Goal: Information Seeking & Learning: Learn about a topic

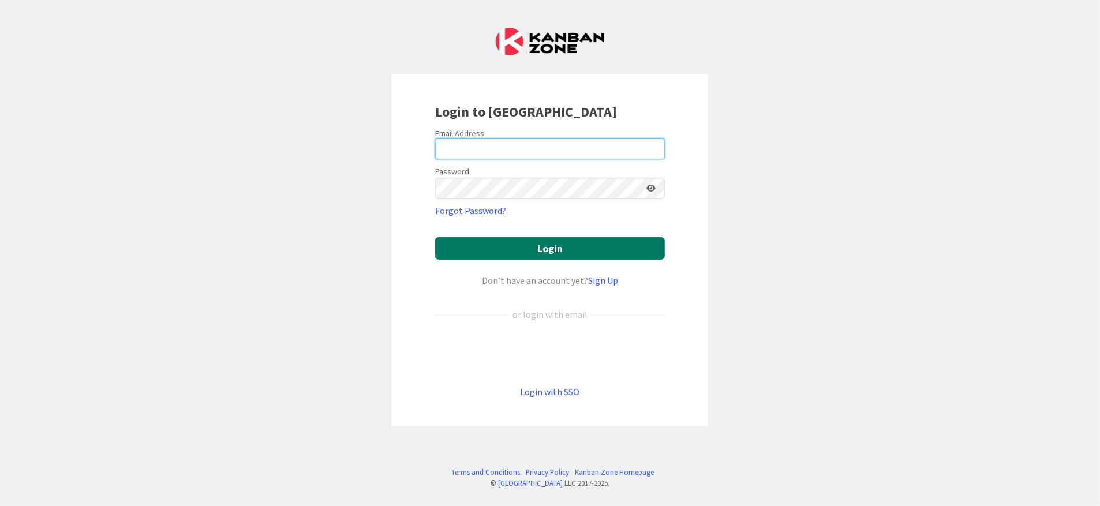
type input "[PERSON_NAME][EMAIL_ADDRESS][PERSON_NAME][DOMAIN_NAME][US_STATE]"
click at [544, 248] on button "Login" at bounding box center [550, 248] width 230 height 23
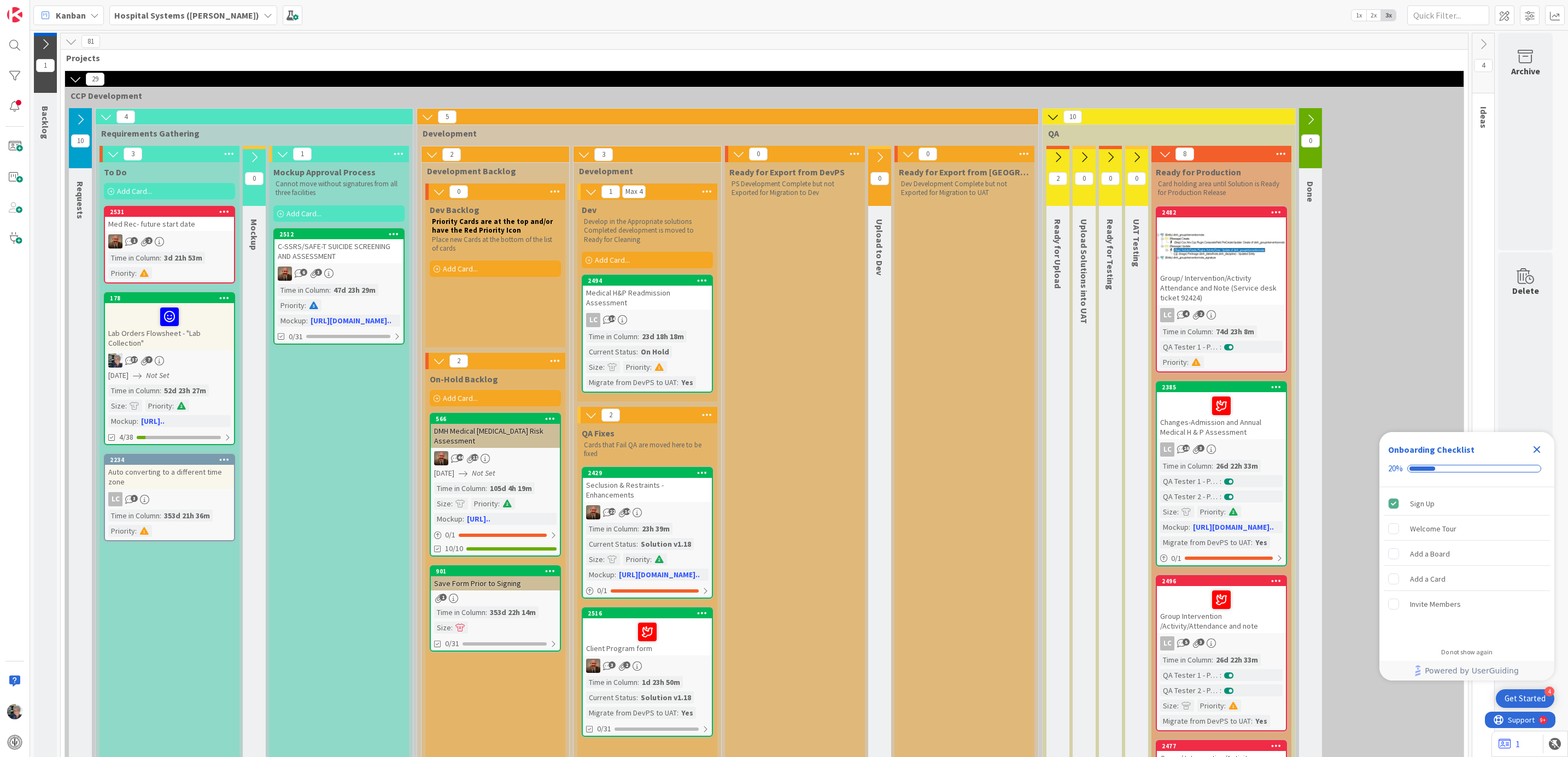
click at [162, 245] on icon at bounding box center [159, 242] width 9 height 9
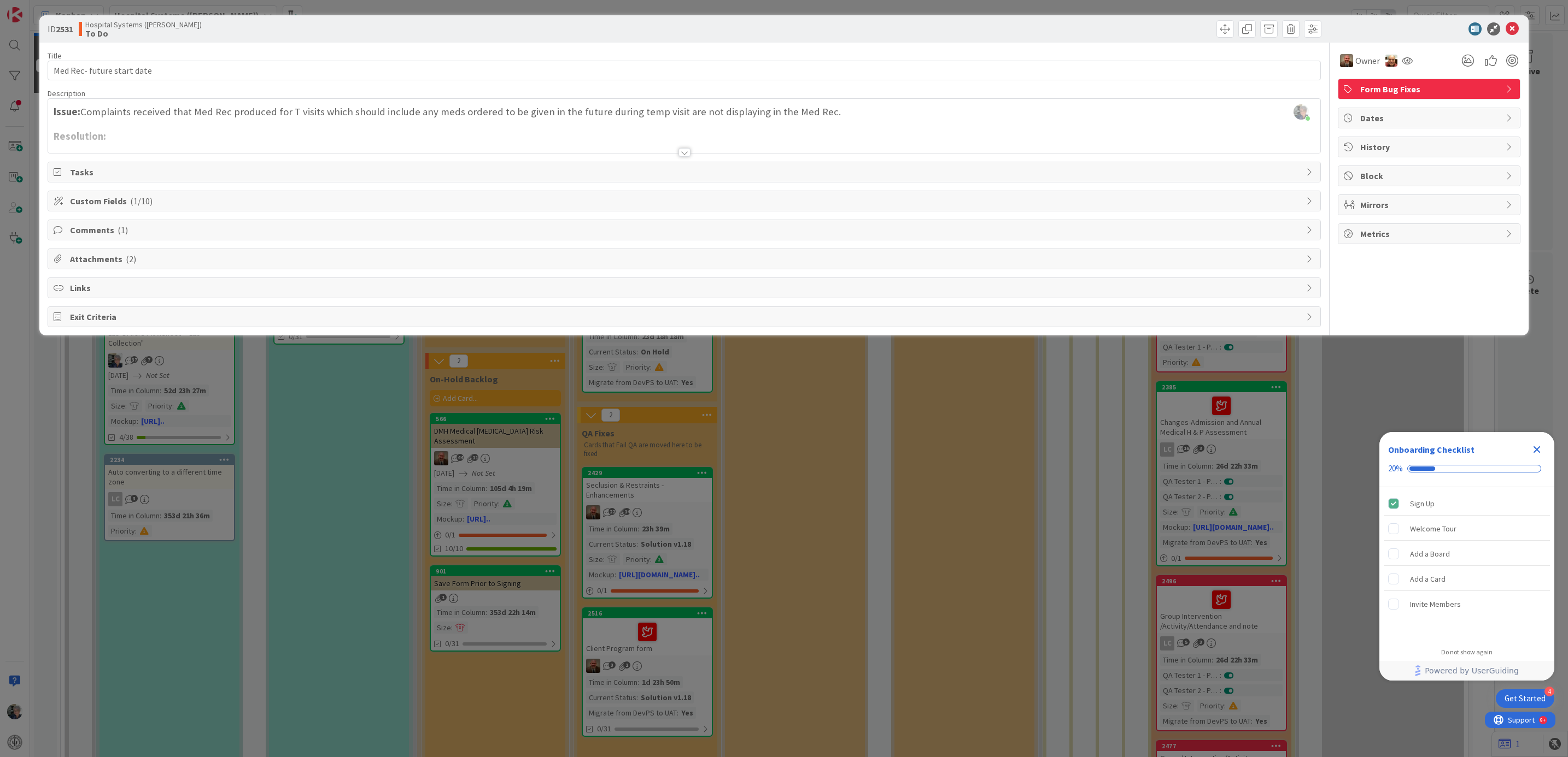
click at [683, 152] on div at bounding box center [684, 151] width 12 height 9
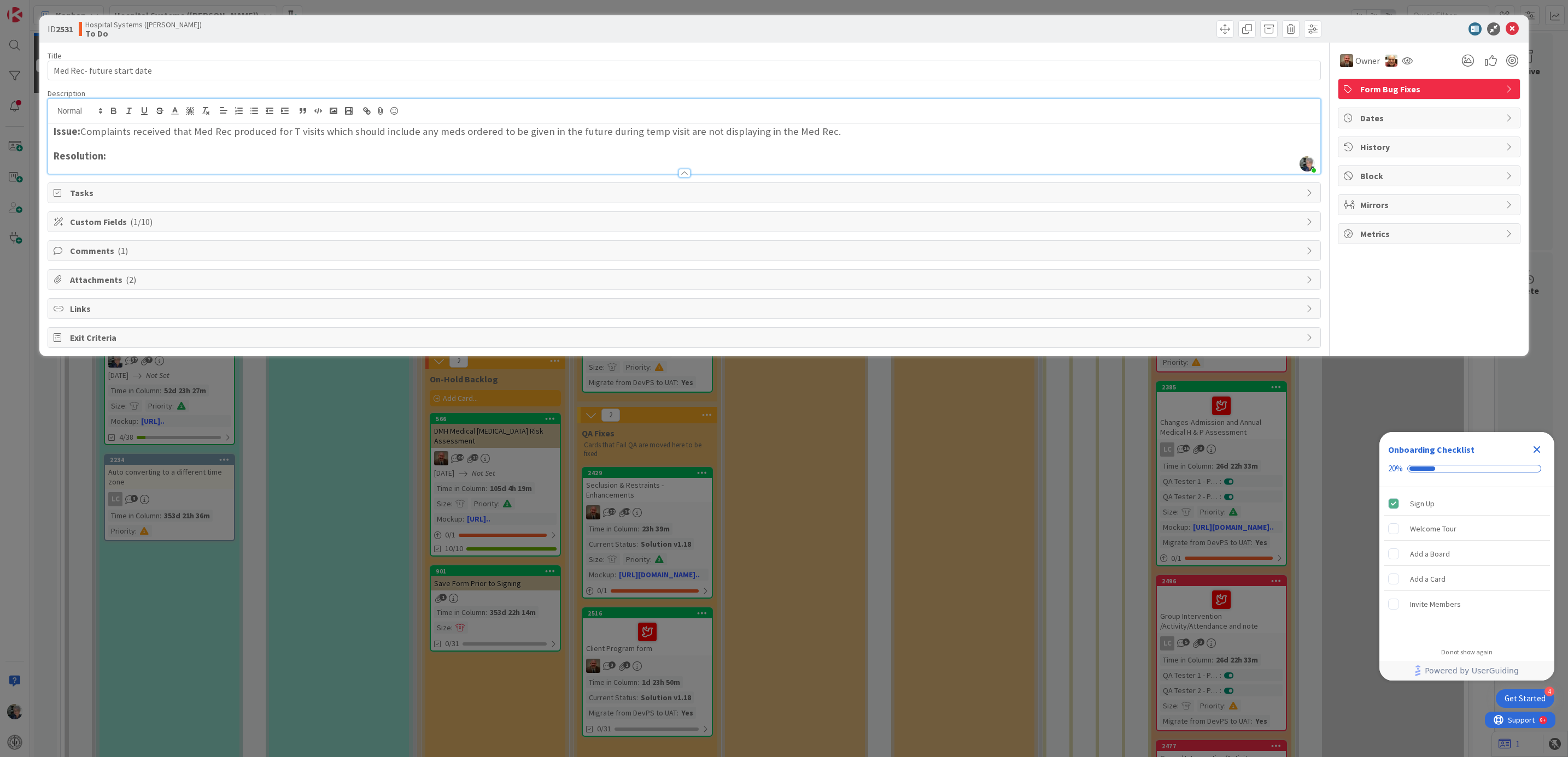
click at [110, 249] on span "Comments ( 1 )" at bounding box center [686, 251] width 1231 height 13
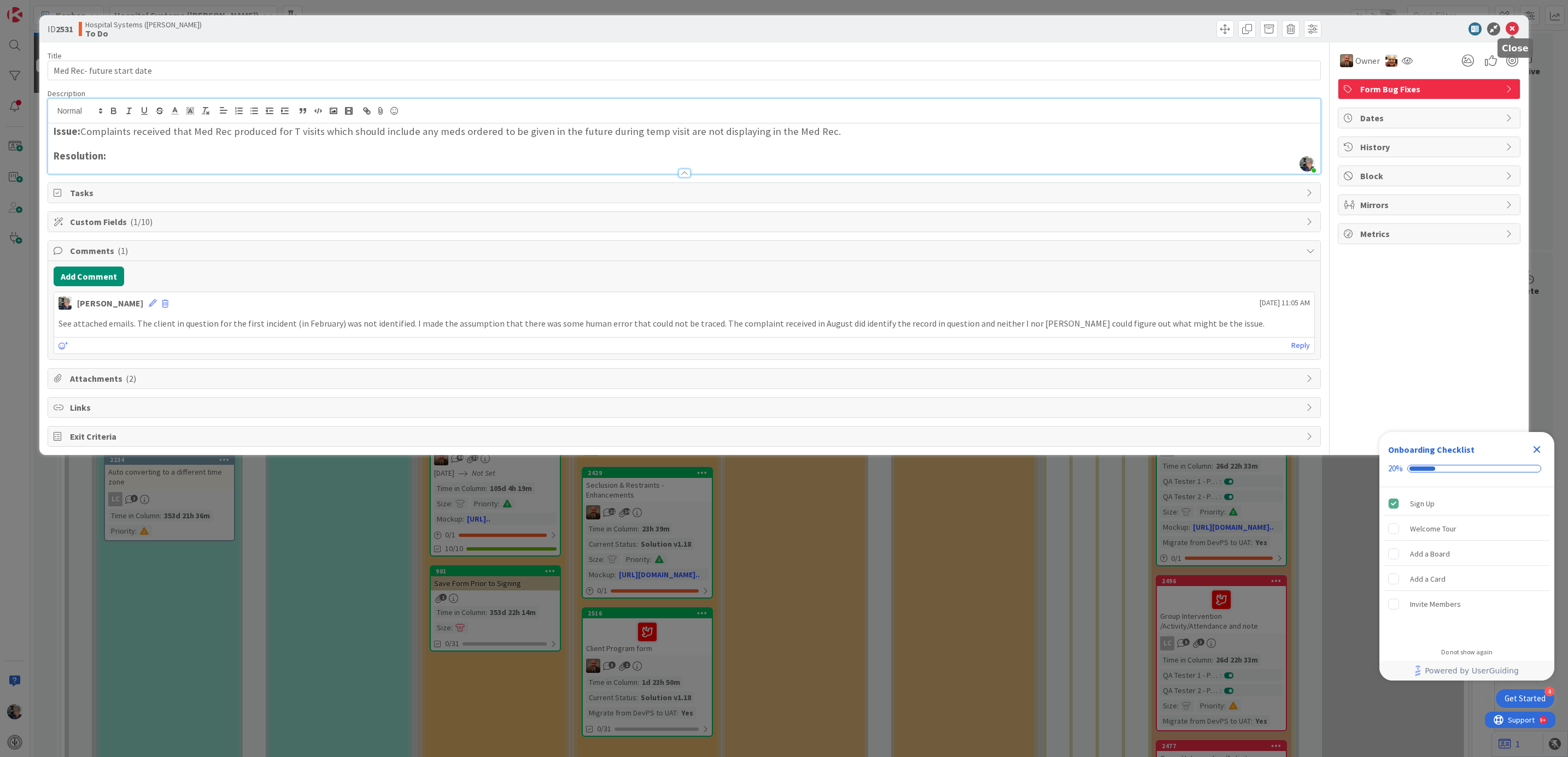
click at [1512, 25] on icon at bounding box center [1512, 29] width 13 height 13
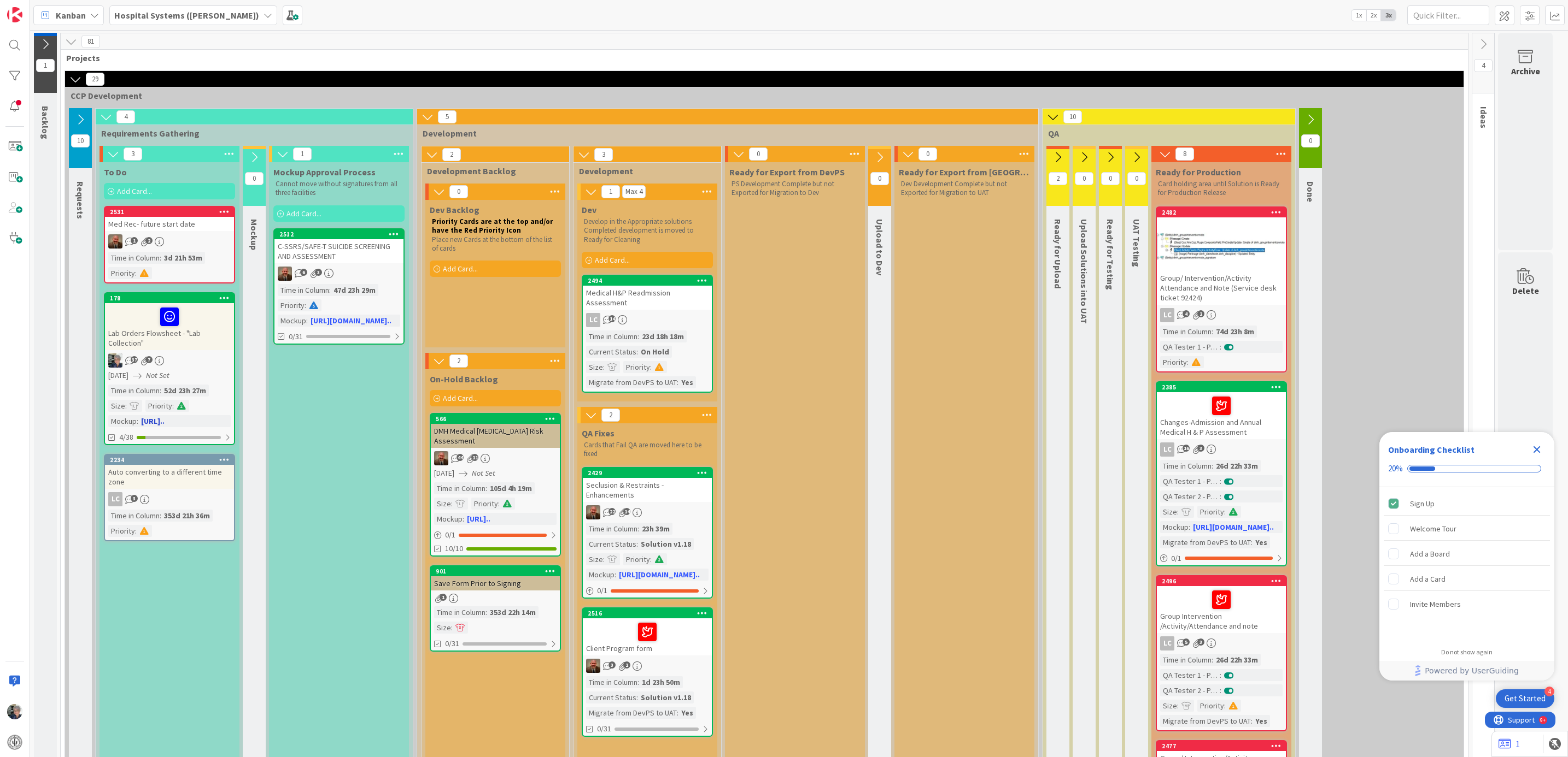
click at [175, 363] on div "37 7" at bounding box center [169, 360] width 129 height 14
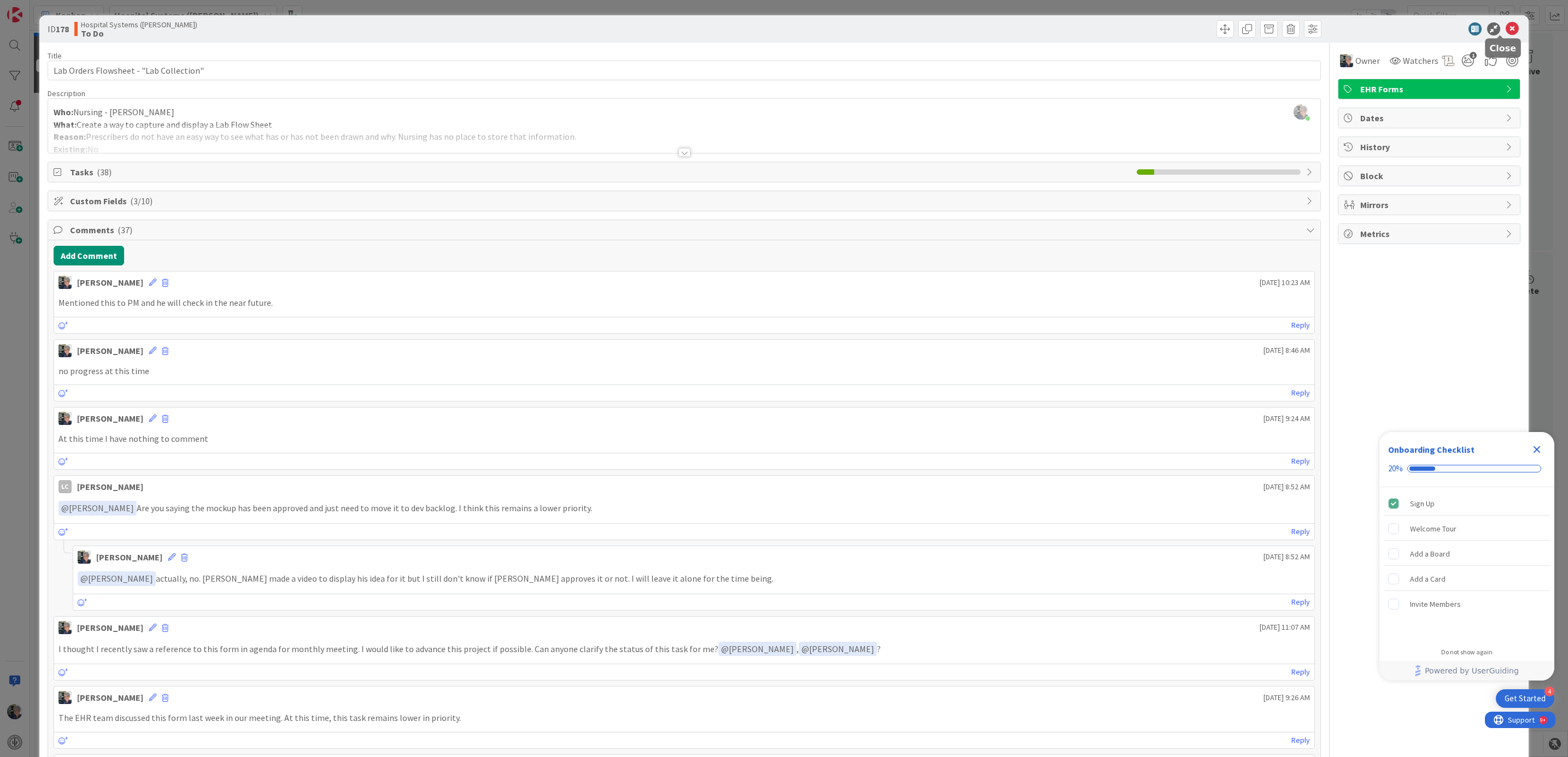
click at [1506, 24] on icon at bounding box center [1512, 29] width 13 height 13
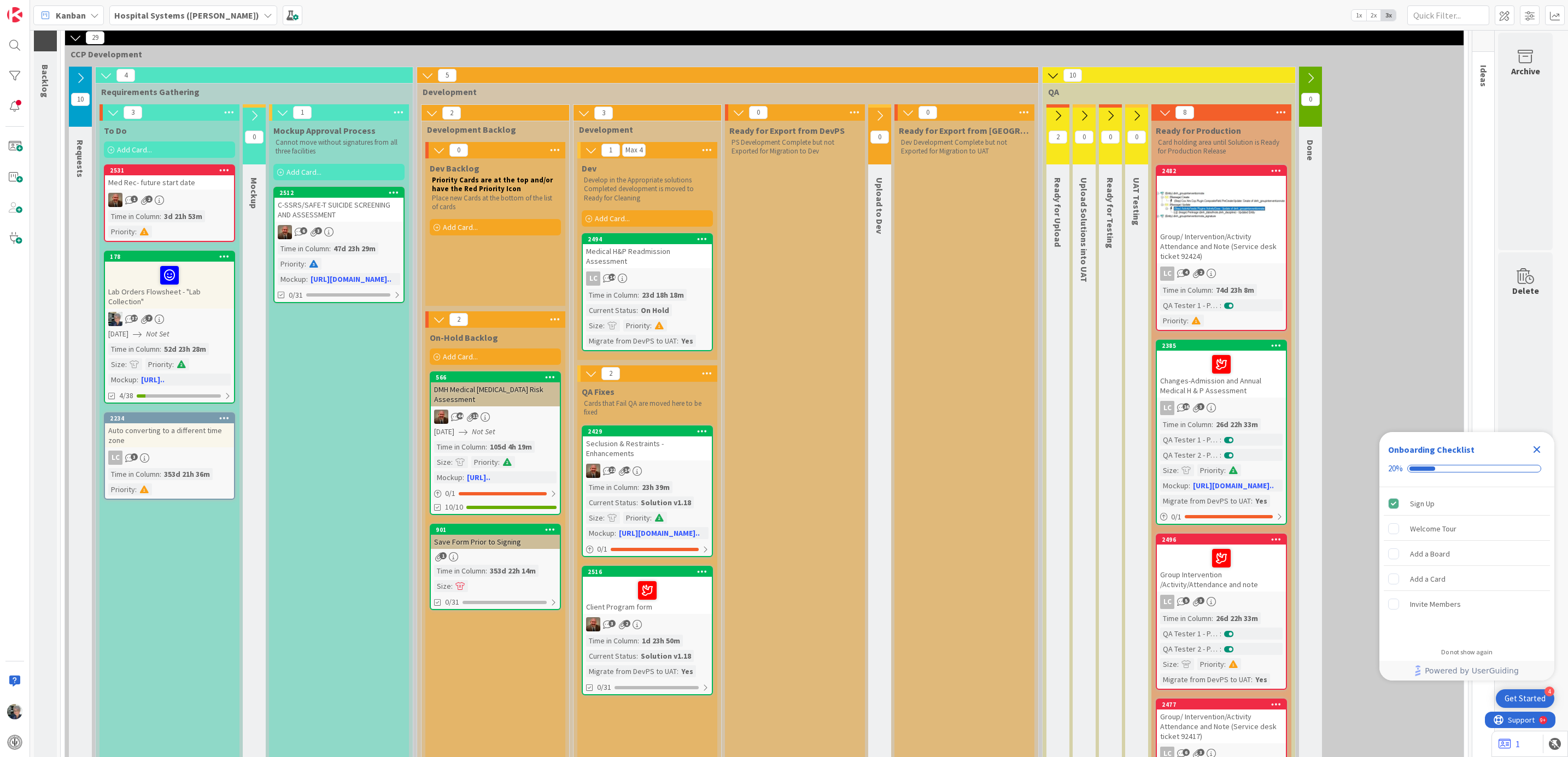
scroll to position [82, 0]
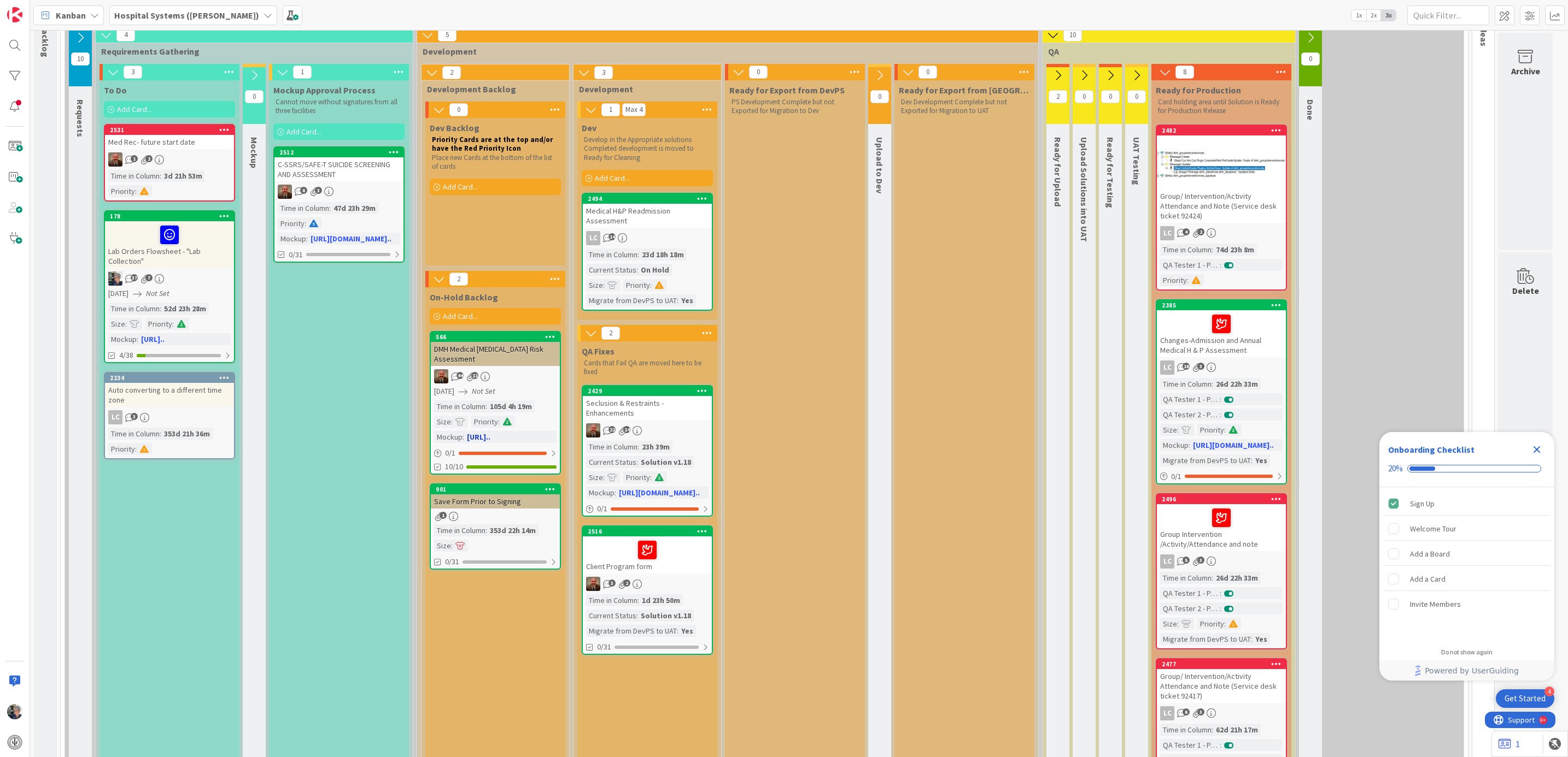
click at [486, 387] on div "[DATE] Not Set" at bounding box center [496, 392] width 126 height 11
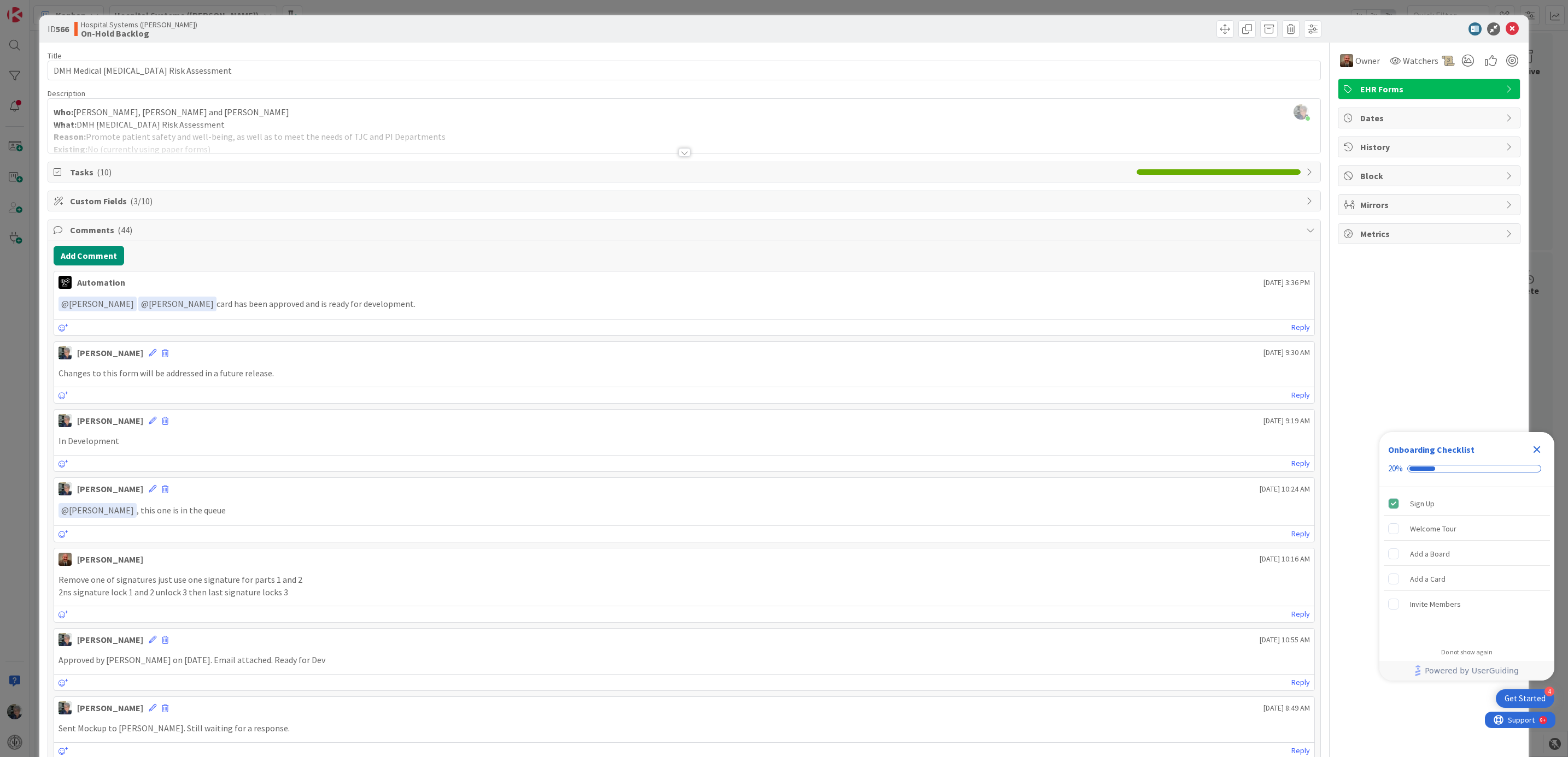
click at [680, 152] on div at bounding box center [684, 151] width 12 height 9
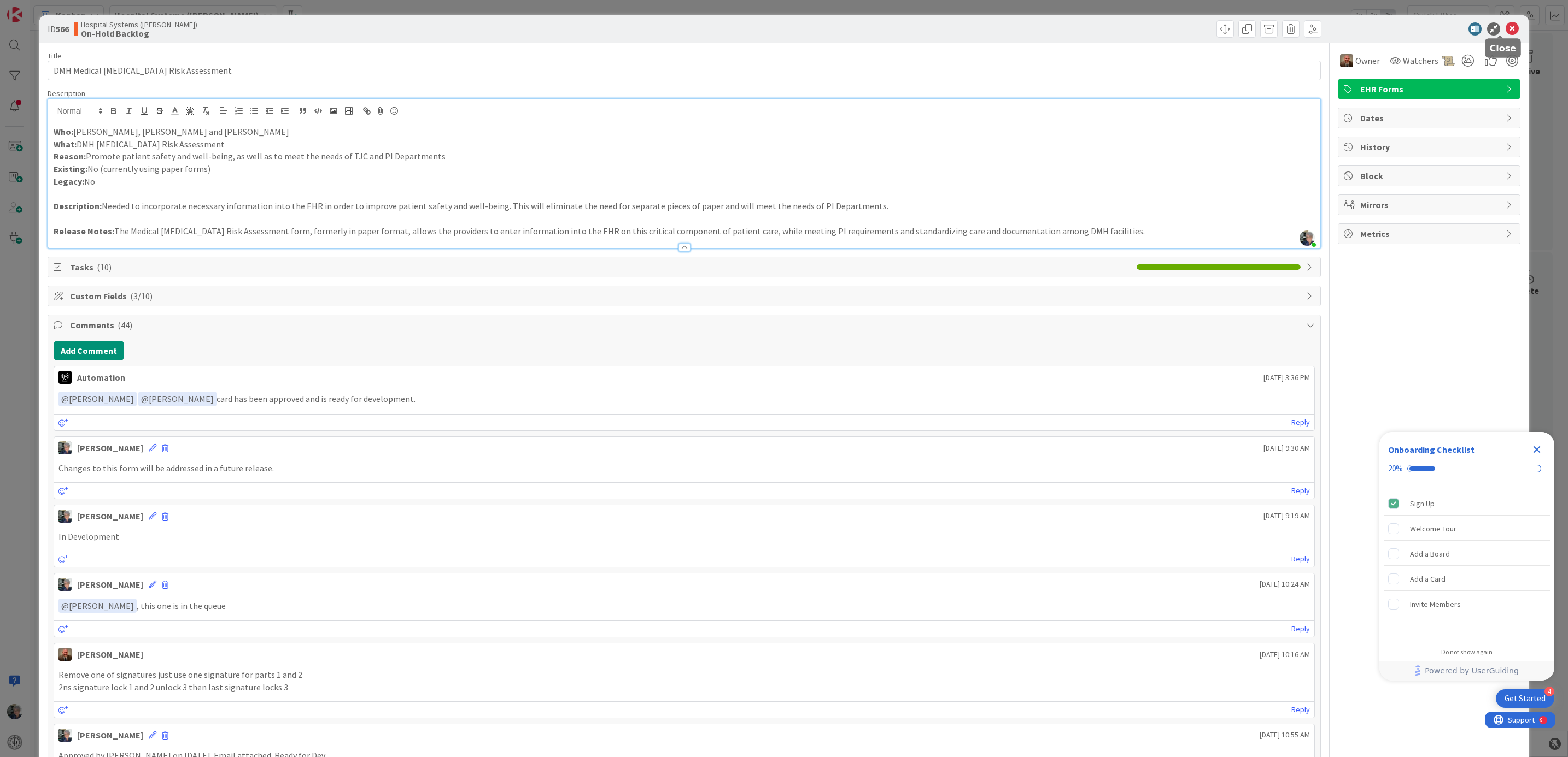
click at [1506, 25] on icon at bounding box center [1512, 29] width 13 height 13
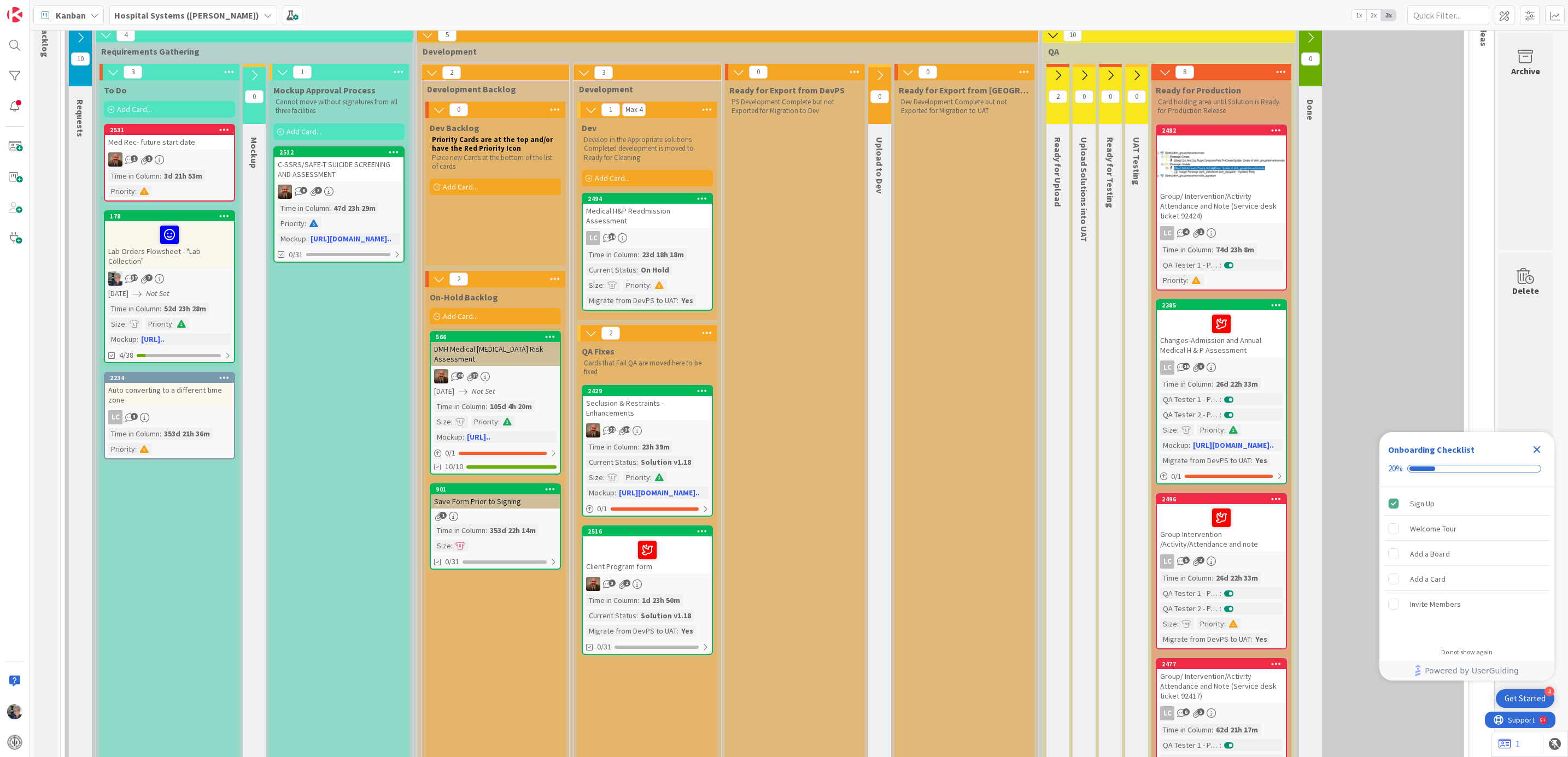
scroll to position [164, 0]
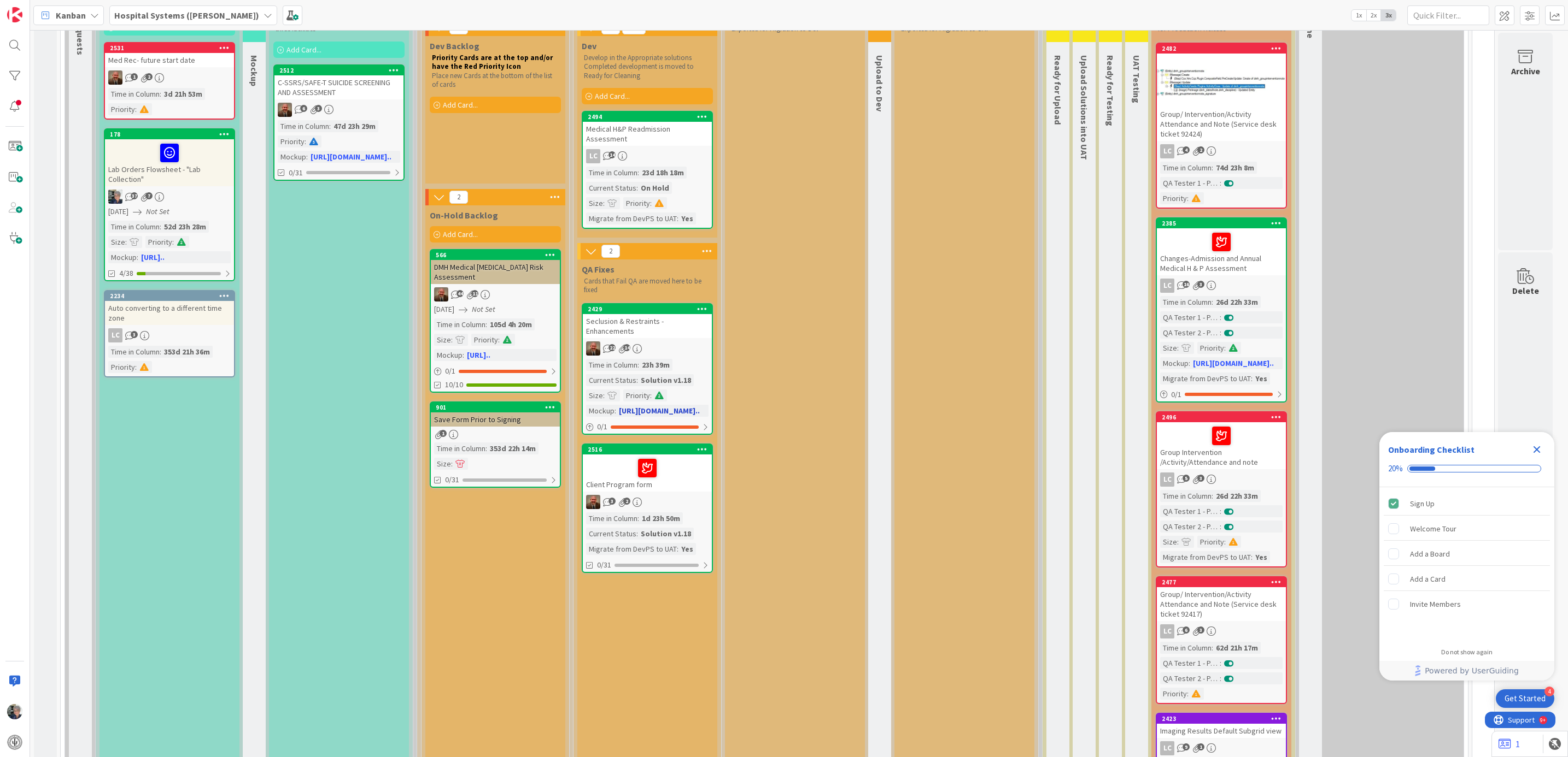
click at [614, 360] on div "Time in Column" at bounding box center [612, 364] width 51 height 12
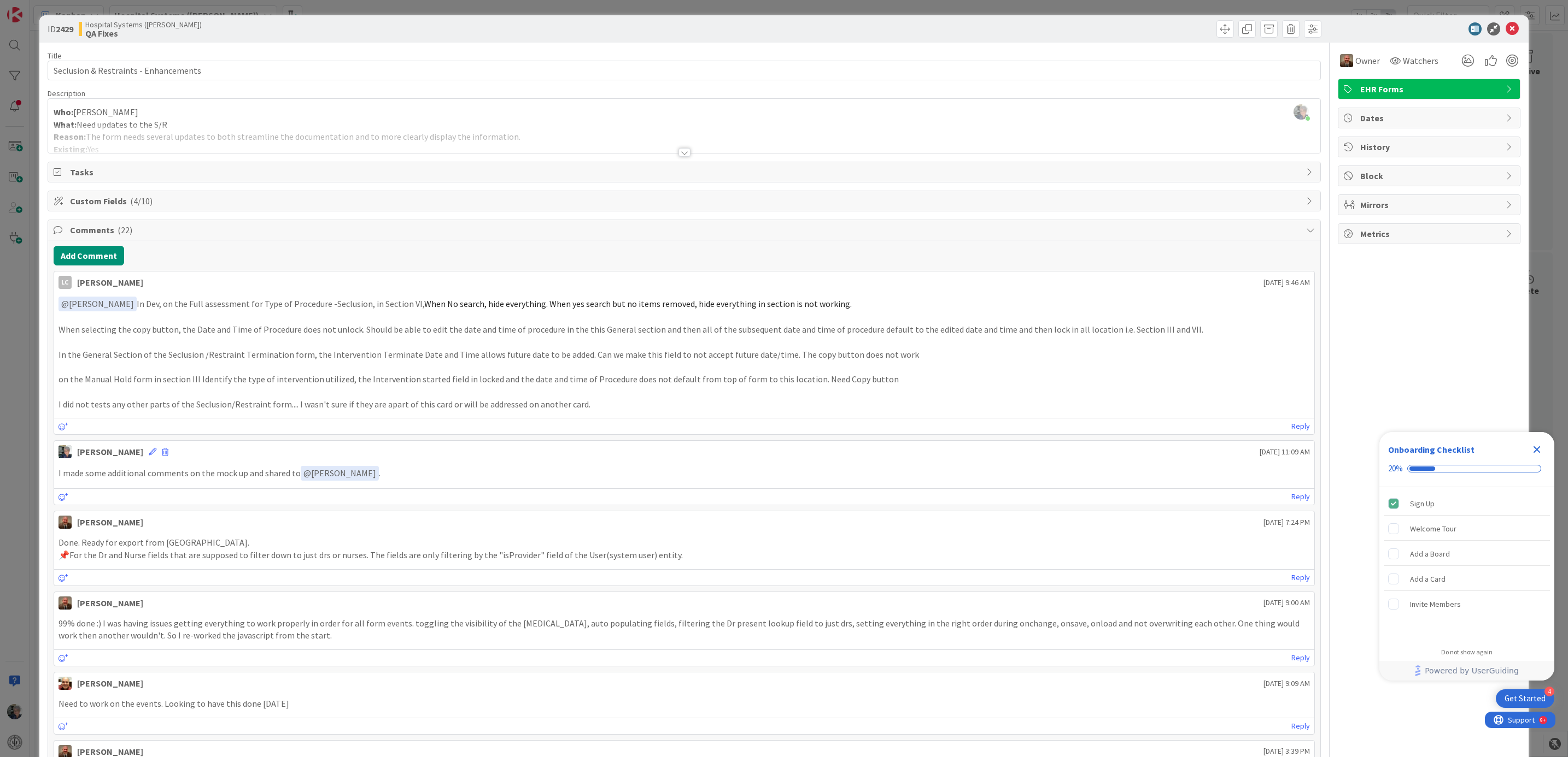
click at [682, 150] on div at bounding box center [684, 151] width 12 height 9
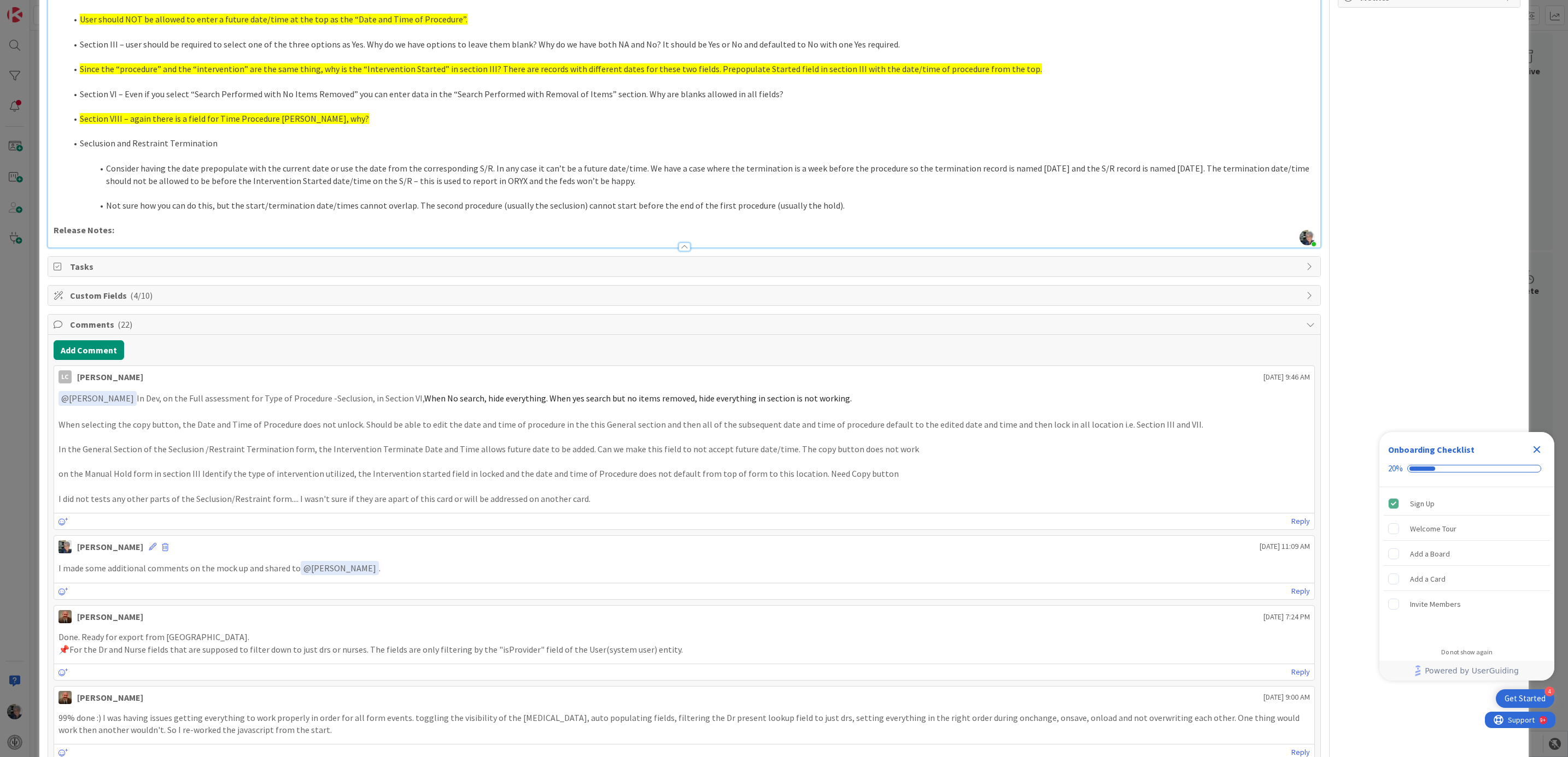
scroll to position [246, 0]
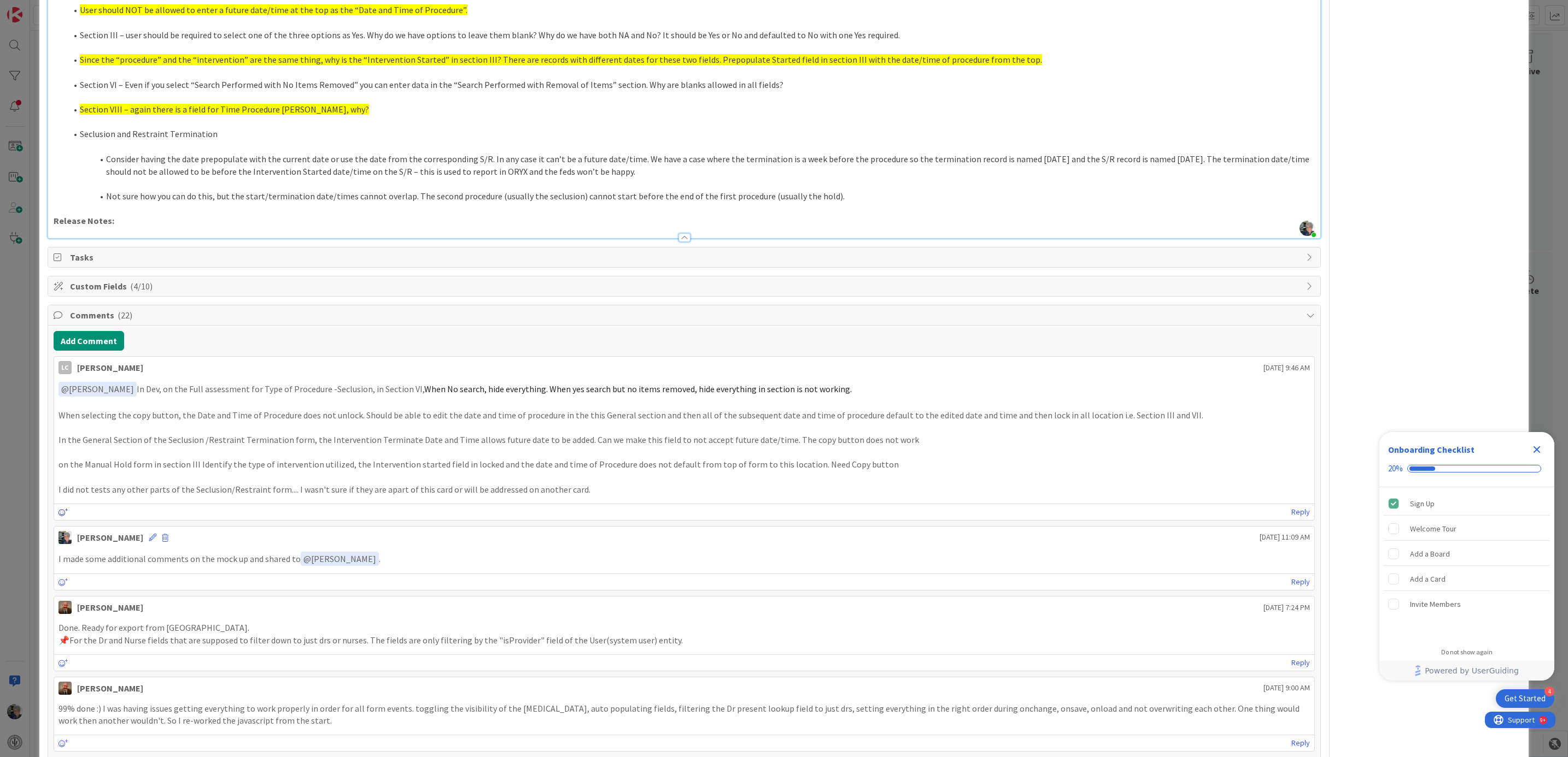
click at [64, 512] on icon at bounding box center [63, 512] width 9 height 8
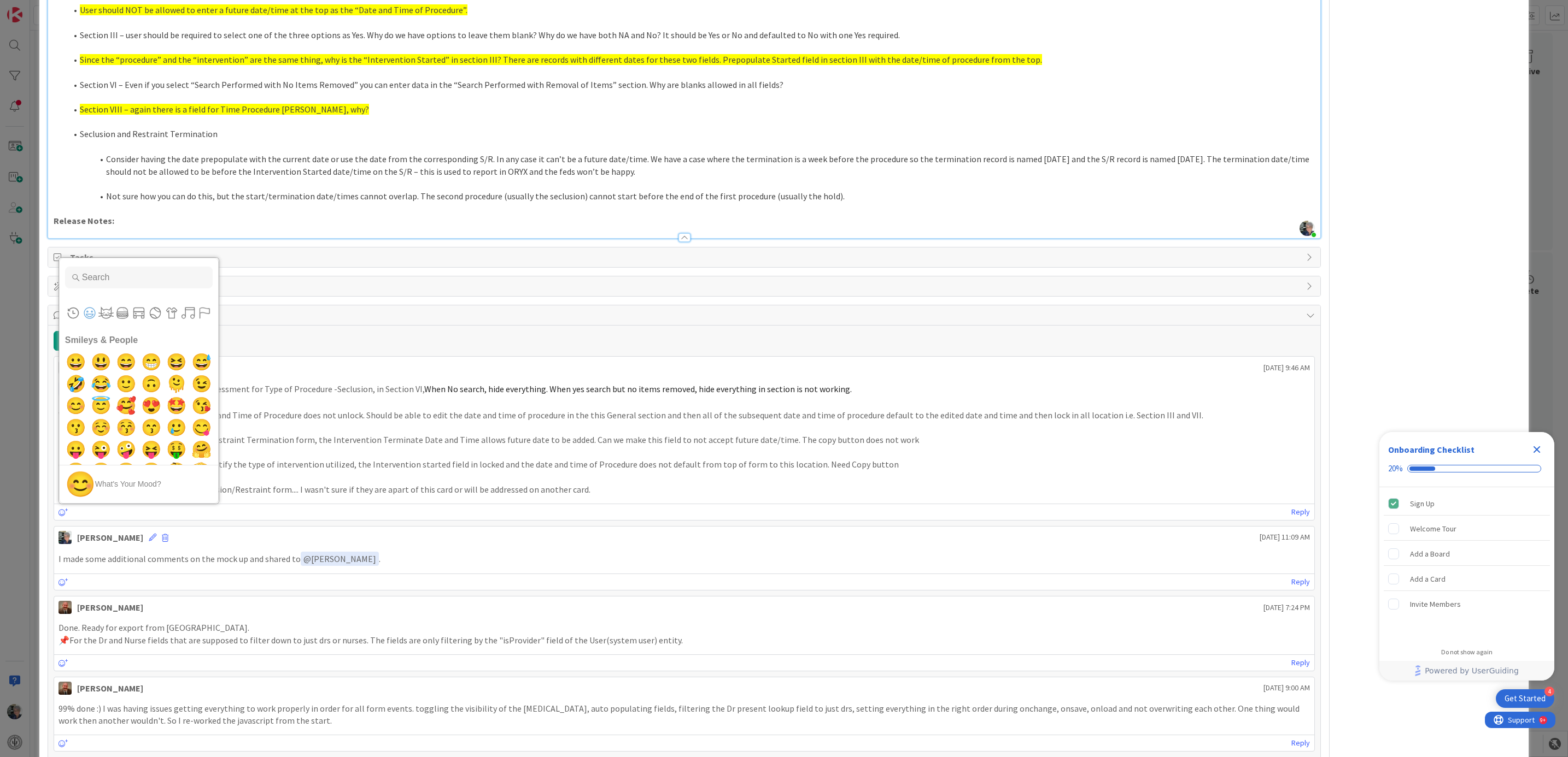
click at [922, 466] on p "on the Manual Hold form in section III Identify the type of intervention utiliz…" at bounding box center [685, 464] width 1252 height 12
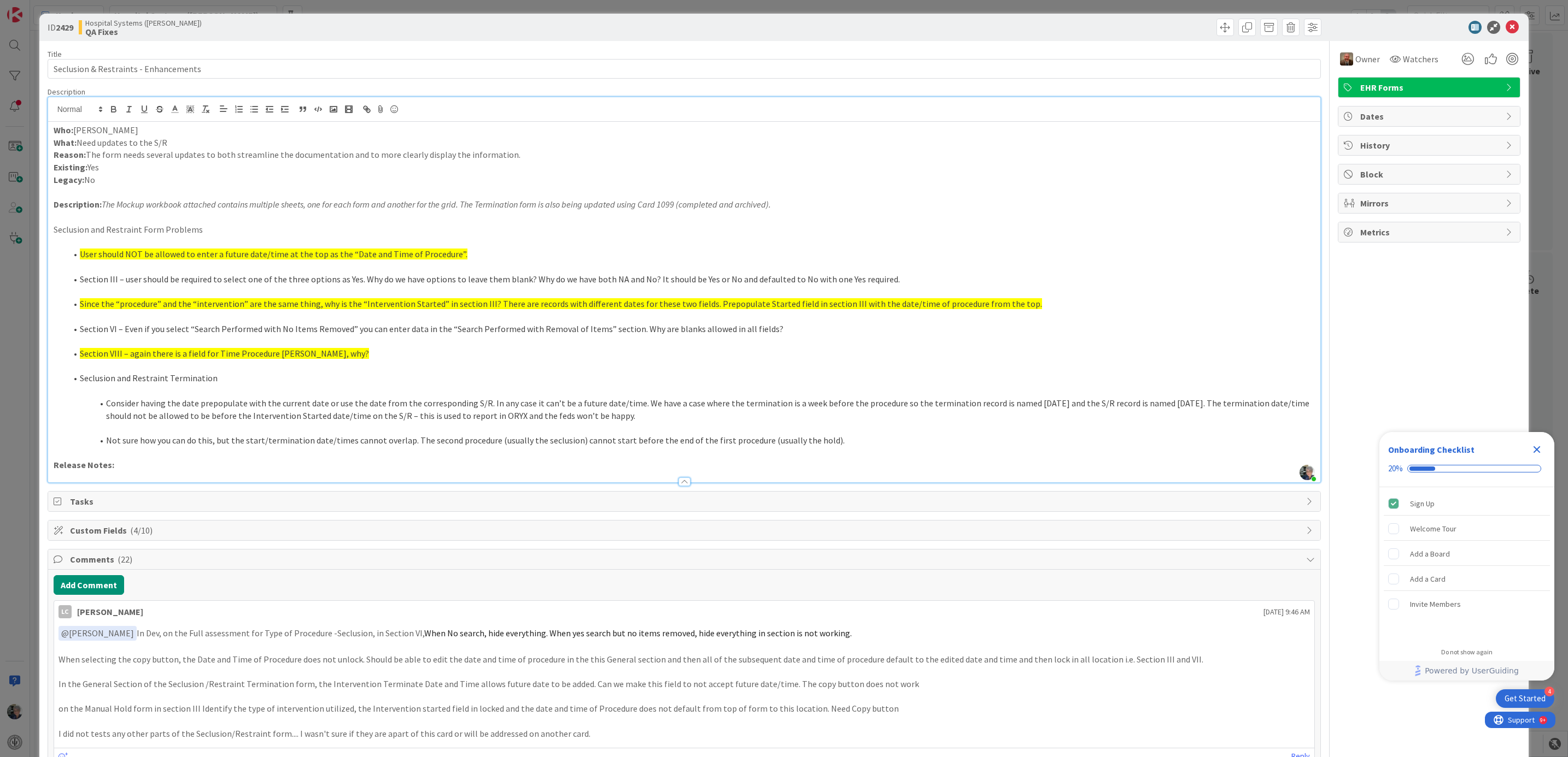
scroll to position [0, 0]
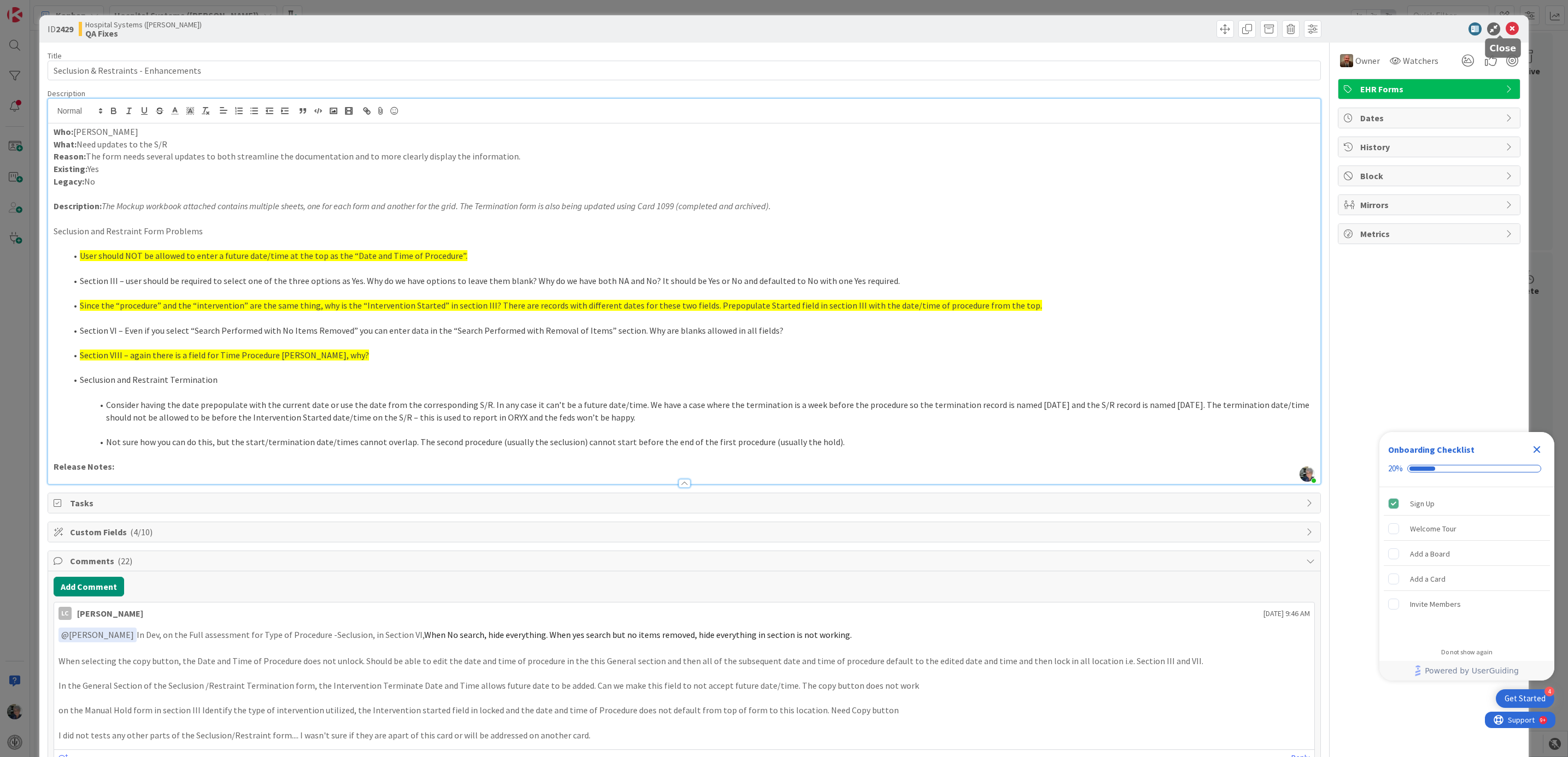
click at [1506, 26] on icon at bounding box center [1512, 29] width 13 height 13
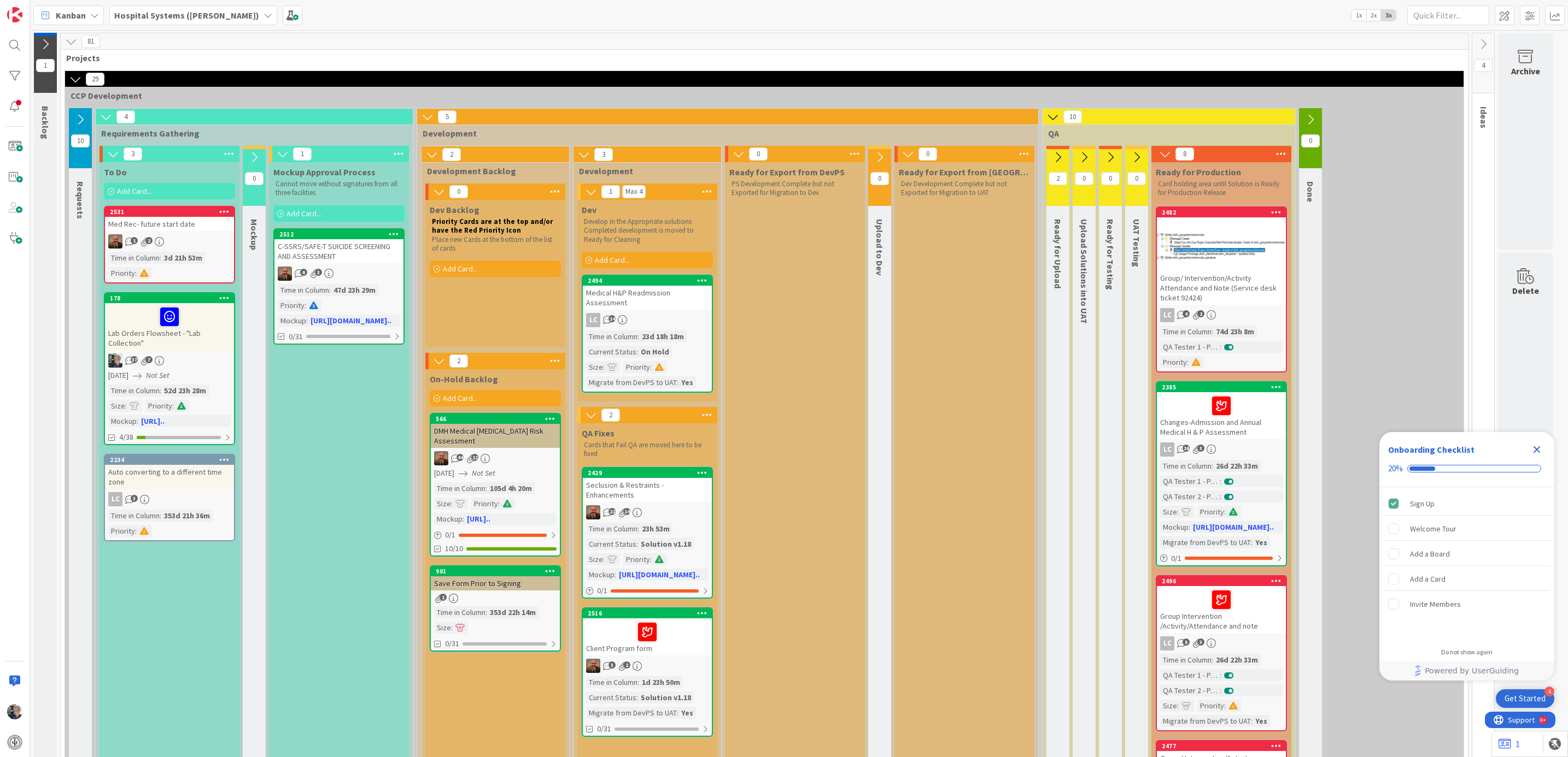
click at [1061, 154] on icon at bounding box center [1058, 157] width 12 height 12
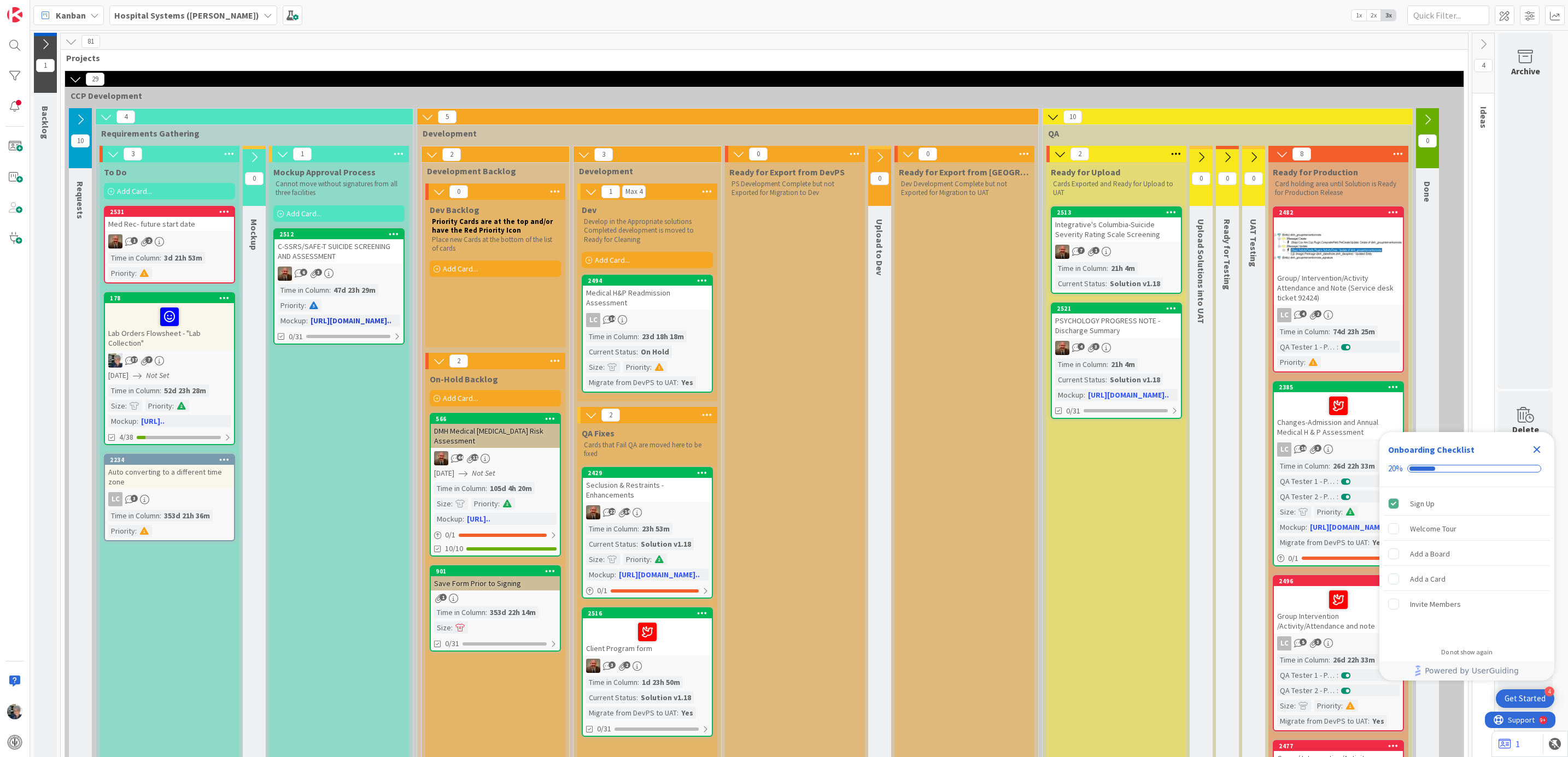
click at [369, 273] on div "6 3" at bounding box center [339, 273] width 129 height 14
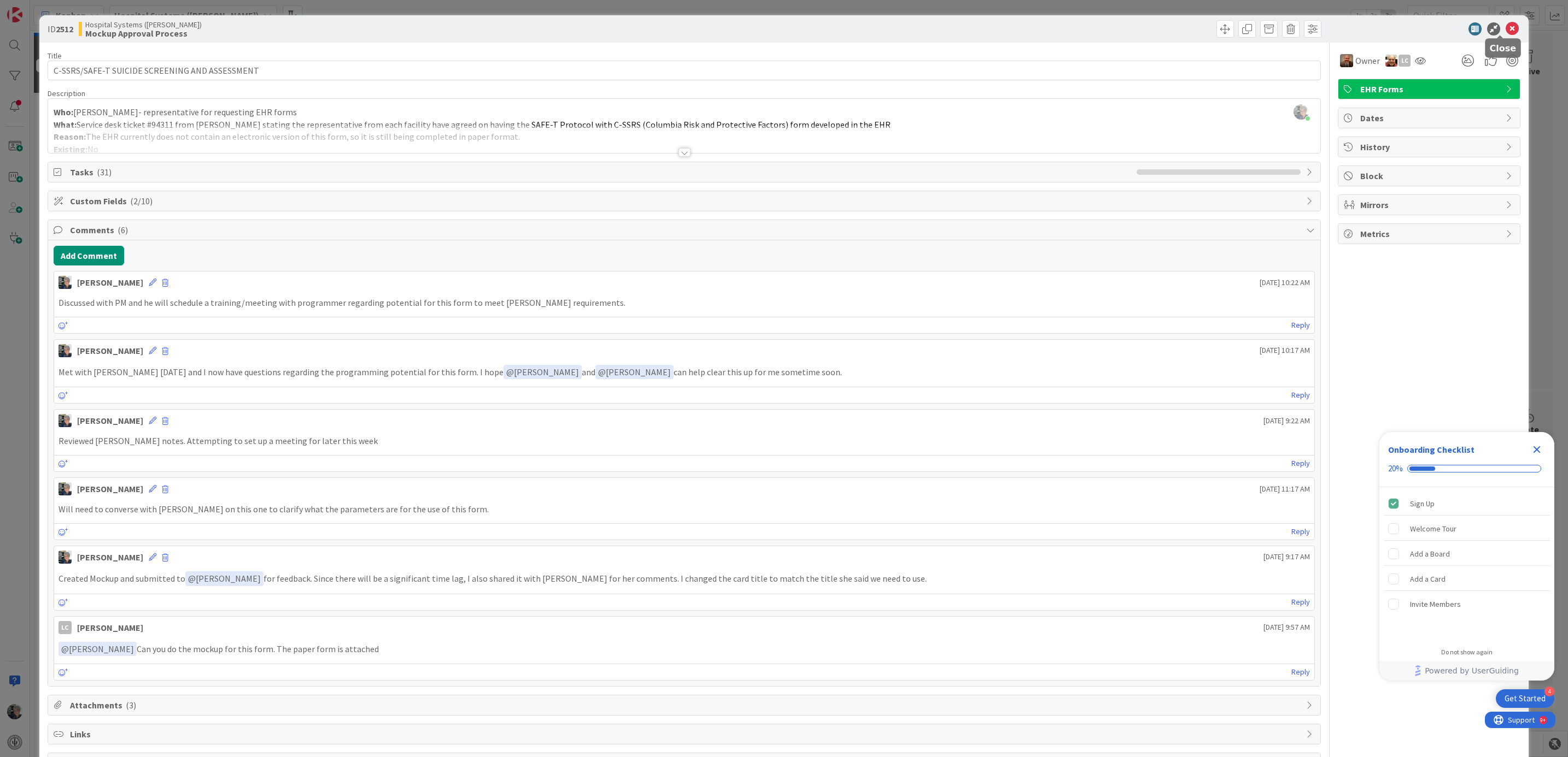
click at [1506, 23] on icon at bounding box center [1512, 29] width 13 height 13
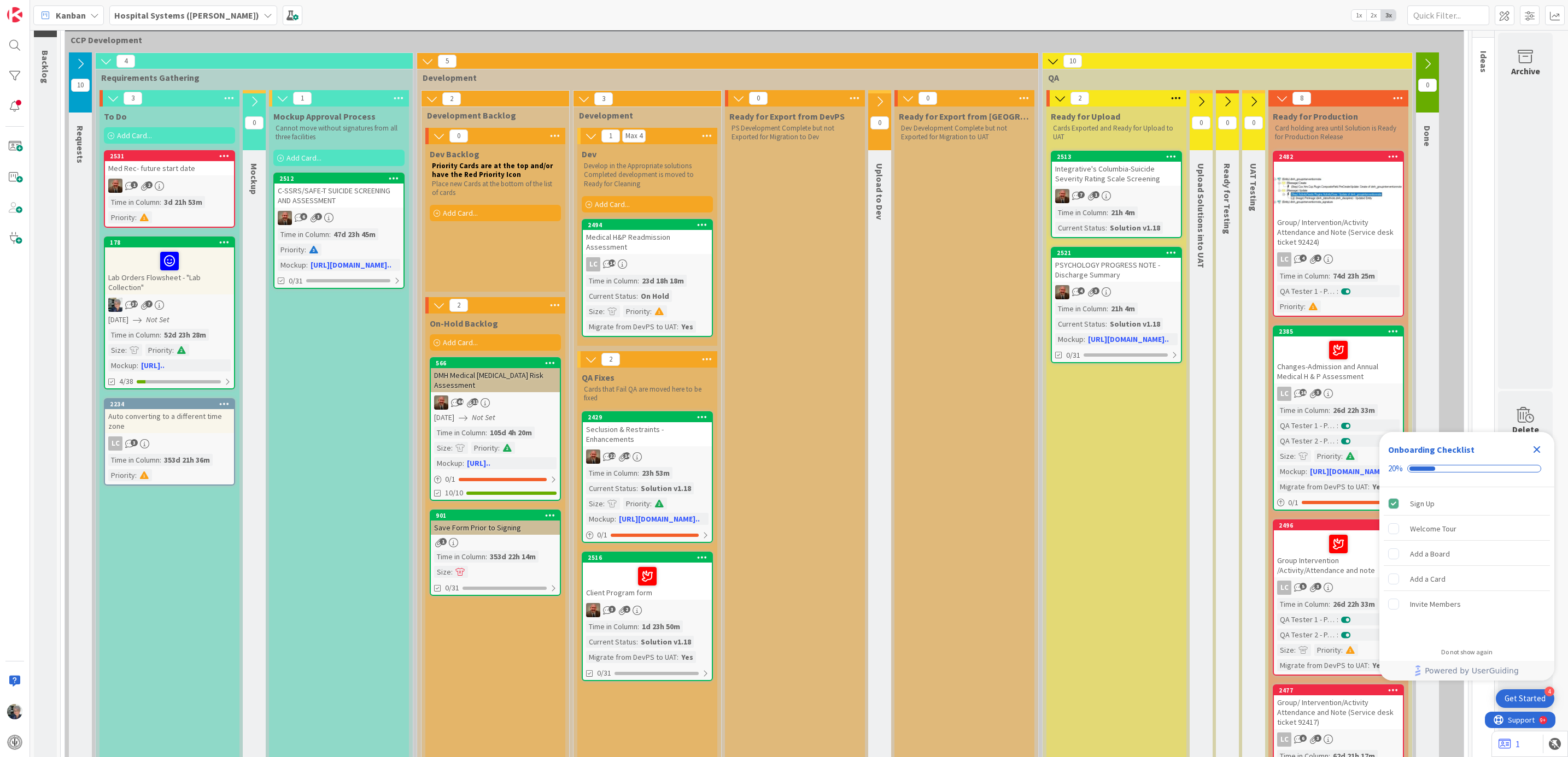
scroll to position [82, 0]
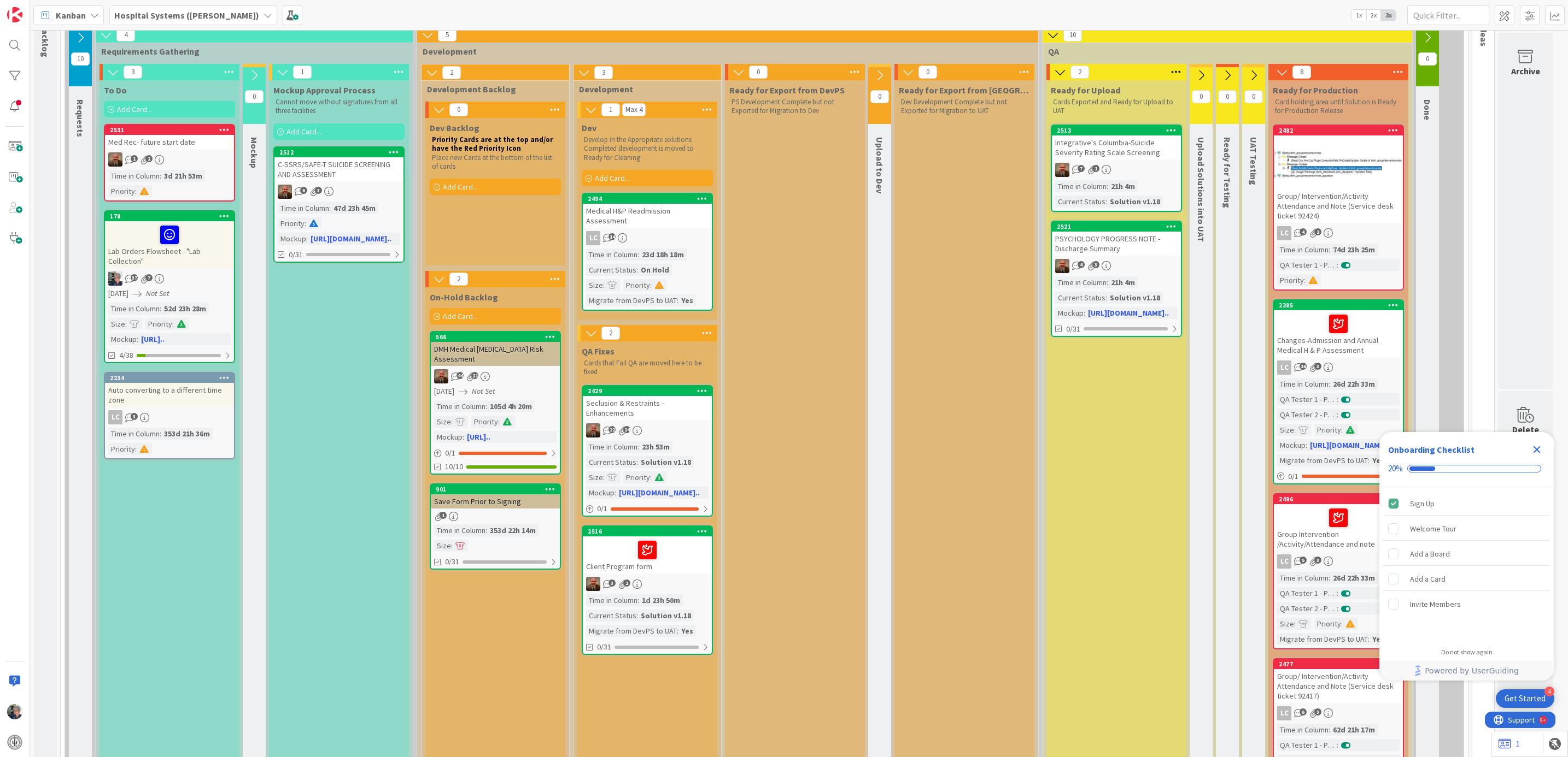
click at [639, 249] on span ":" at bounding box center [638, 255] width 2 height 12
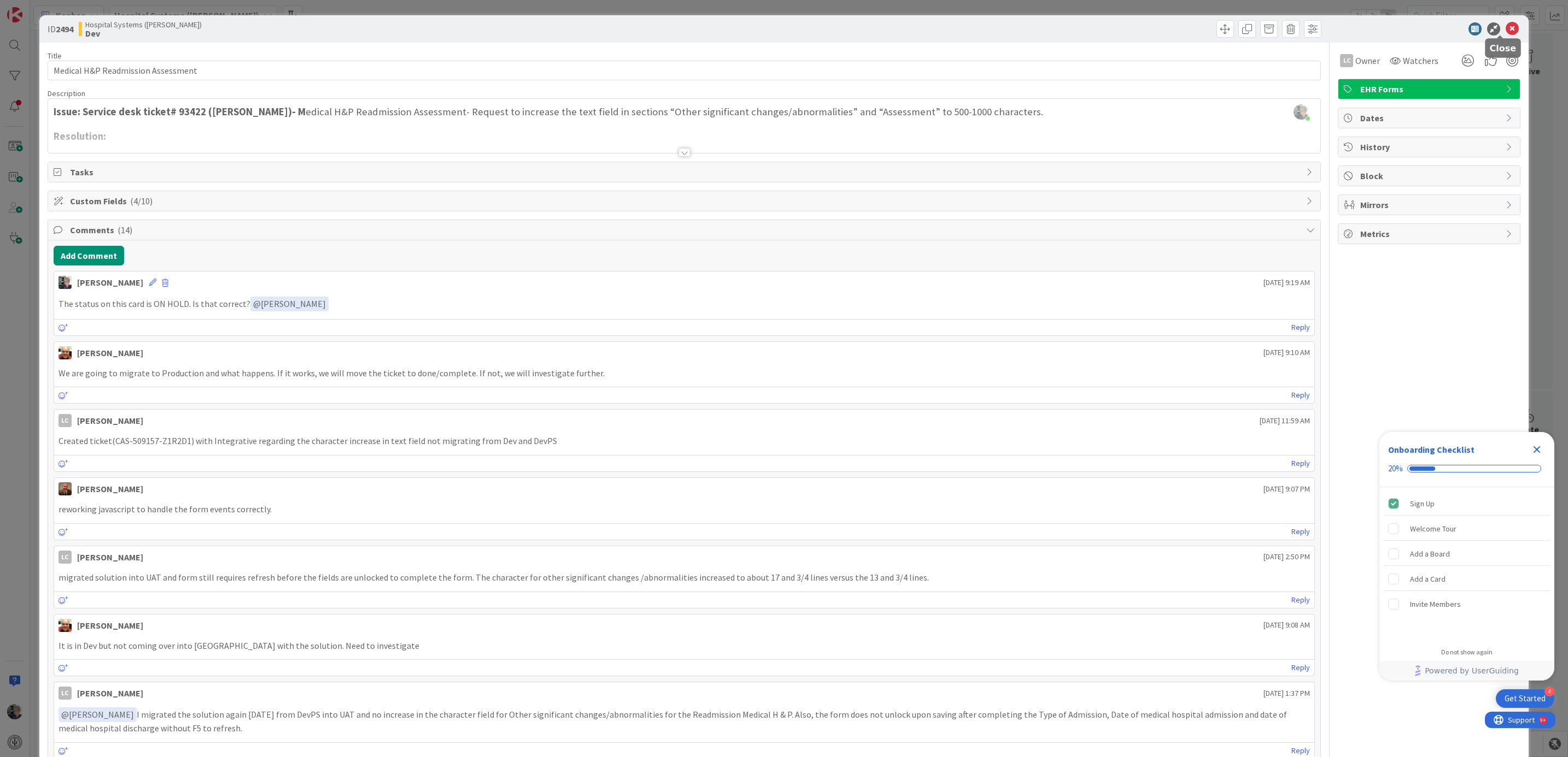
click at [1506, 24] on icon at bounding box center [1512, 29] width 13 height 13
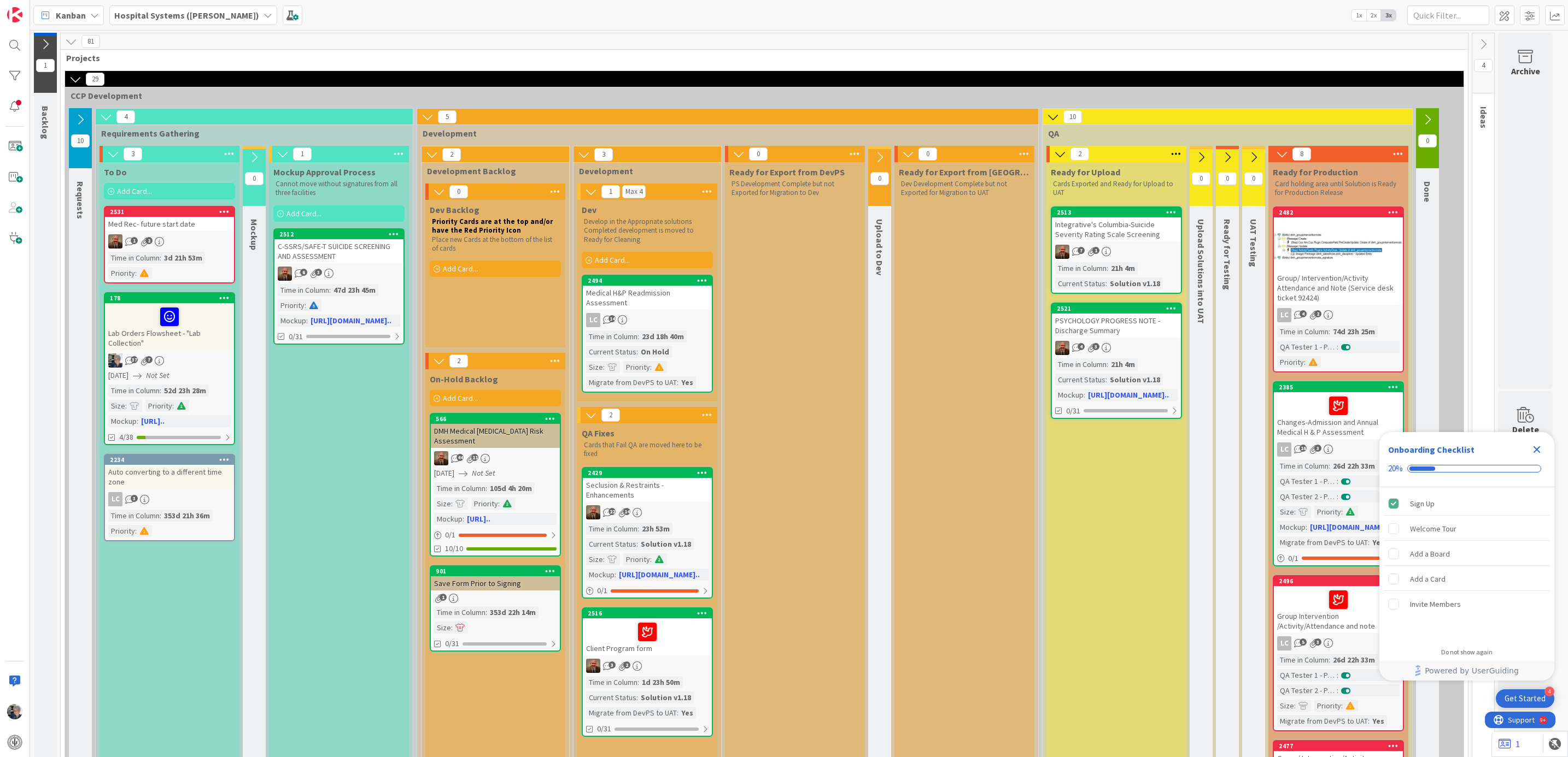
scroll to position [82, 0]
